Goal: Book appointment/travel/reservation

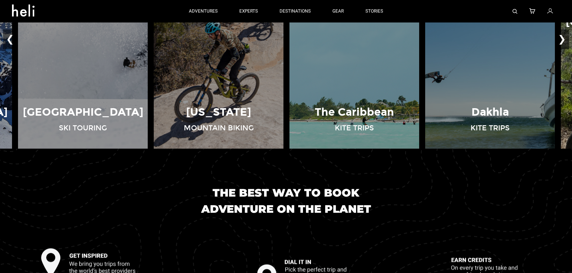
scroll to position [510, 0]
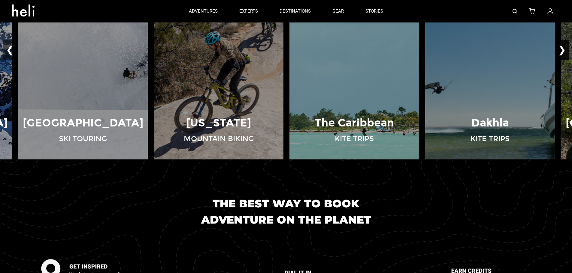
click at [560, 53] on button "❯" at bounding box center [562, 50] width 14 height 20
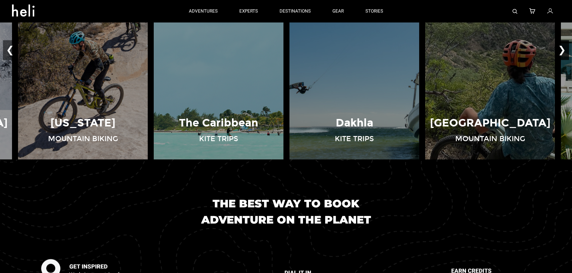
click at [560, 52] on button "❯" at bounding box center [562, 50] width 14 height 20
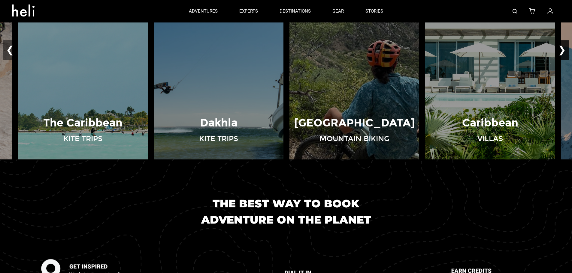
click at [560, 52] on button "❯" at bounding box center [562, 50] width 14 height 20
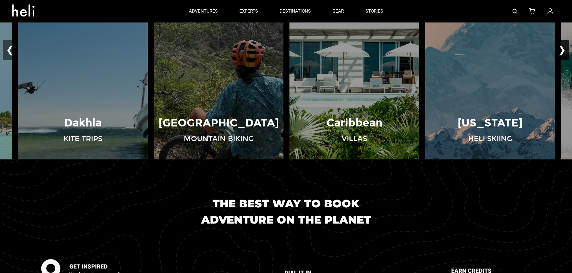
click at [561, 52] on button "❯" at bounding box center [562, 50] width 14 height 20
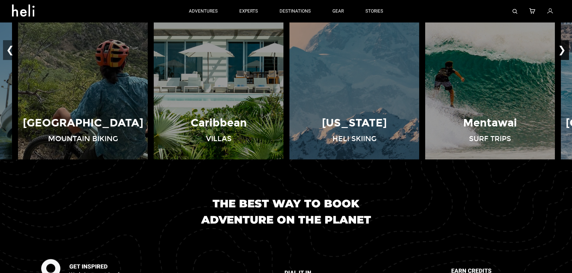
click at [561, 52] on button "❯" at bounding box center [562, 50] width 14 height 20
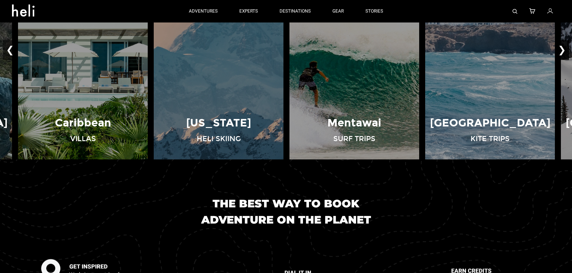
click at [561, 52] on button "❯" at bounding box center [562, 50] width 14 height 20
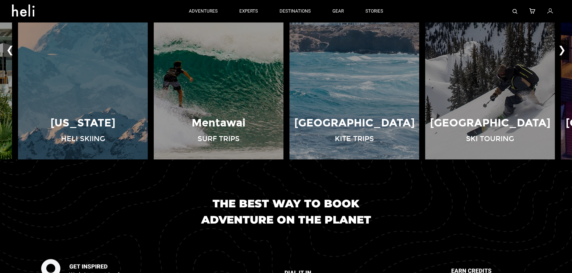
click at [561, 52] on button "❯" at bounding box center [562, 50] width 14 height 20
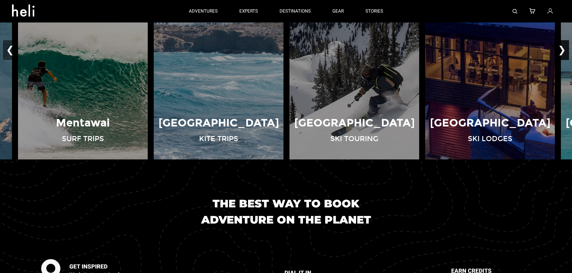
click at [561, 52] on button "❯" at bounding box center [562, 50] width 14 height 20
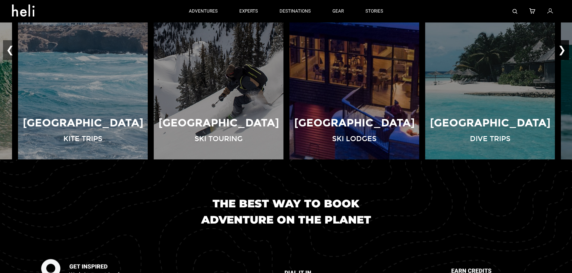
click at [561, 52] on button "❯" at bounding box center [562, 50] width 14 height 20
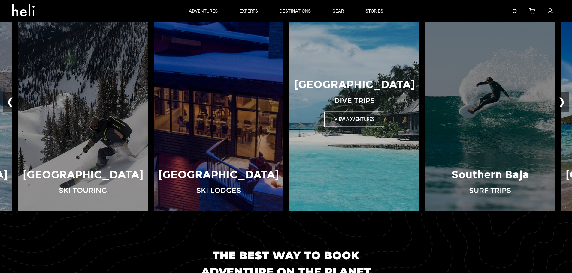
scroll to position [450, 0]
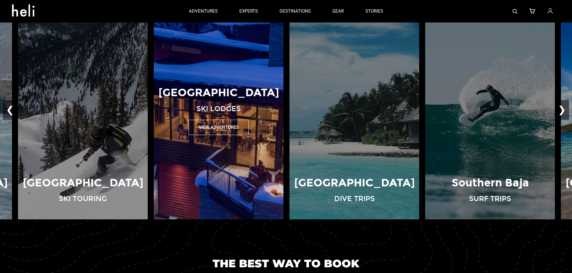
click at [218, 128] on button "View Adventures" at bounding box center [219, 127] width 60 height 15
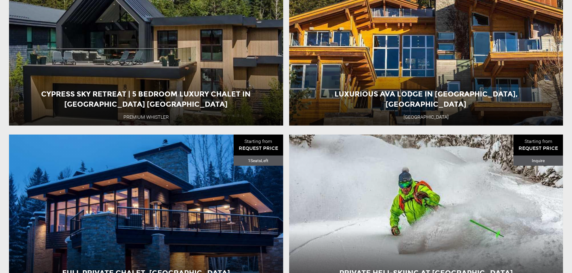
scroll to position [630, 0]
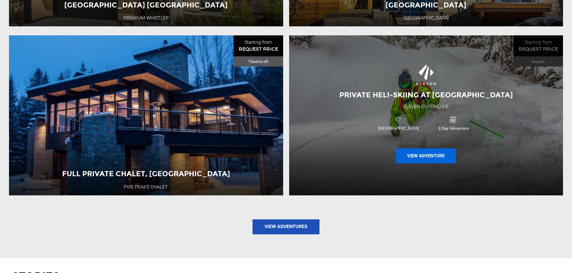
click at [422, 158] on button "View Adventure" at bounding box center [426, 156] width 60 height 15
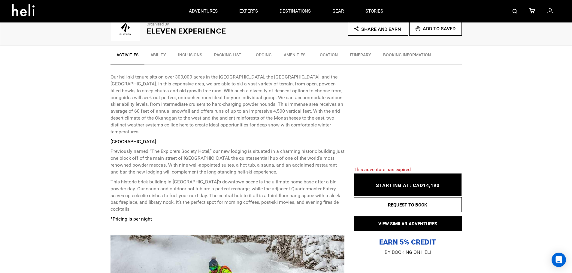
scroll to position [120, 0]
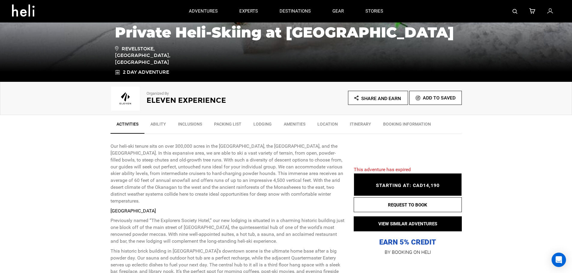
click at [162, 124] on link "Ability" at bounding box center [158, 125] width 28 height 15
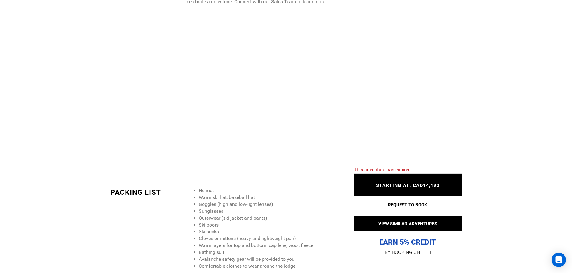
scroll to position [0, 0]
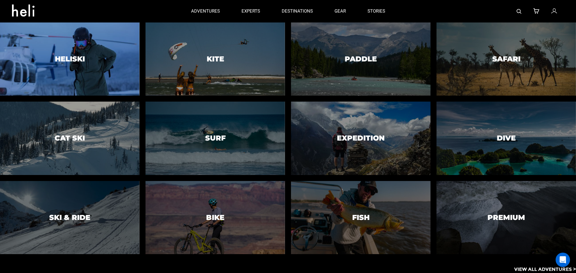
click at [27, 53] on div at bounding box center [69, 59] width 142 height 75
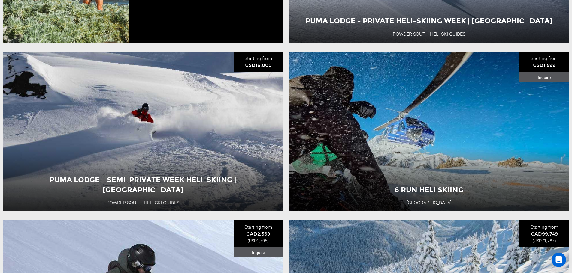
scroll to position [1621, 0]
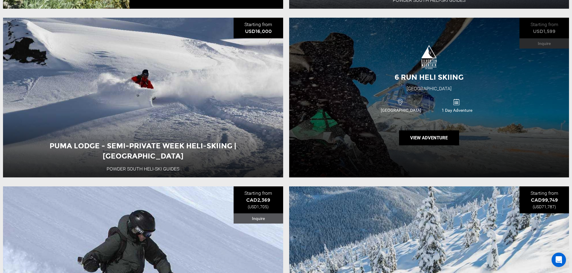
drag, startPoint x: 378, startPoint y: 82, endPoint x: 531, endPoint y: 73, distance: 153.6
click at [531, 73] on div "6 Run Heli Skiing [GEOGRAPHIC_DATA] [GEOGRAPHIC_DATA] 1 Day Adventure View Adve…" at bounding box center [429, 98] width 280 height 160
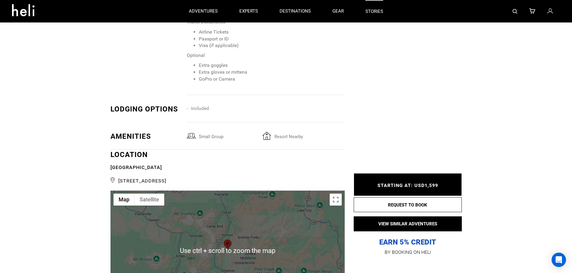
scroll to position [750, 0]
